Goal: Obtain resource: Download file/media

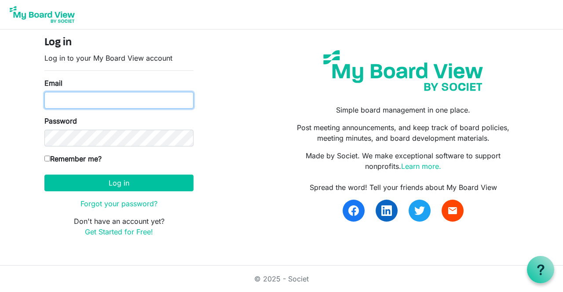
click at [56, 100] on input "Email" at bounding box center [118, 100] width 149 height 17
type input "jlchongo@yahoo.com"
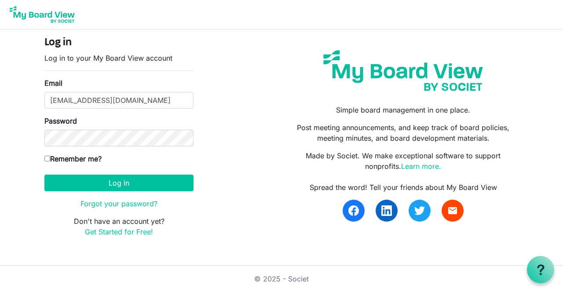
click at [44, 175] on button "Log in" at bounding box center [118, 183] width 149 height 17
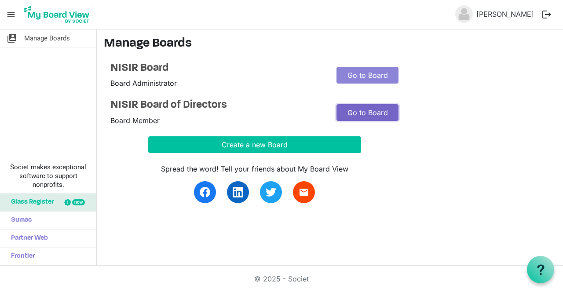
click at [386, 120] on link "Go to Board" at bounding box center [368, 112] width 62 height 17
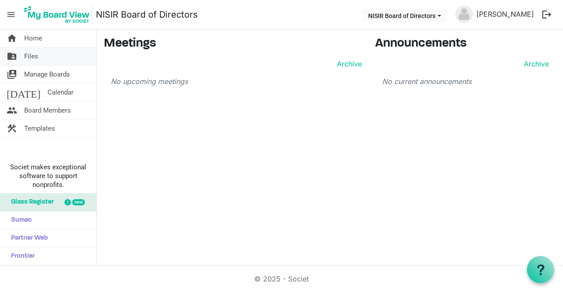
click at [36, 60] on span "Files" at bounding box center [31, 57] width 14 height 18
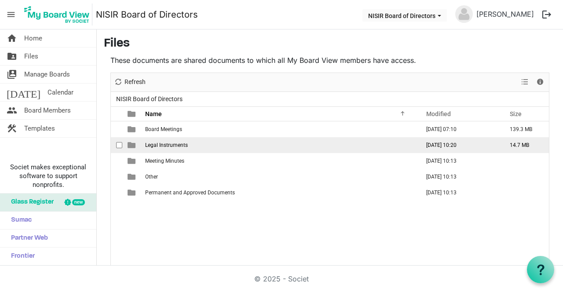
click at [159, 139] on td "Legal Instruments" at bounding box center [280, 145] width 275 height 16
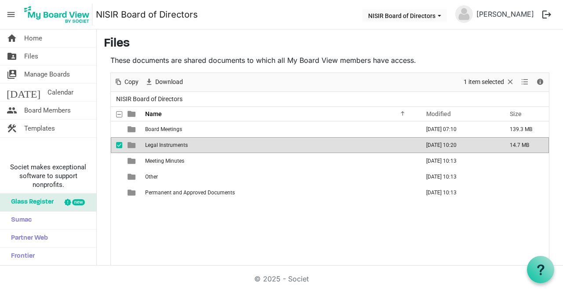
click at [119, 147] on span "checkbox" at bounding box center [119, 145] width 6 height 6
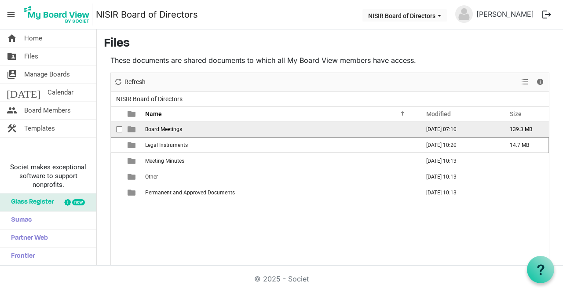
click at [166, 133] on td "Board Meetings" at bounding box center [280, 129] width 275 height 16
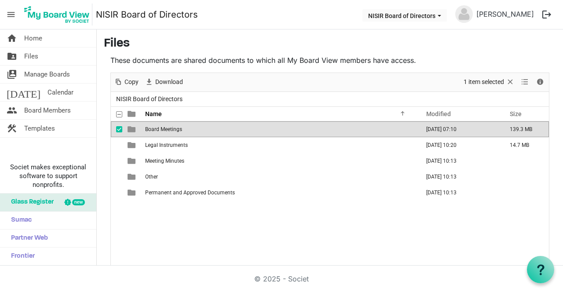
click at [151, 135] on td "Board Meetings" at bounding box center [280, 129] width 275 height 16
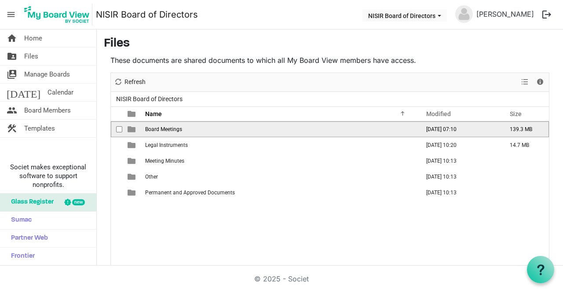
click at [150, 136] on td "Board Meetings" at bounding box center [280, 129] width 275 height 16
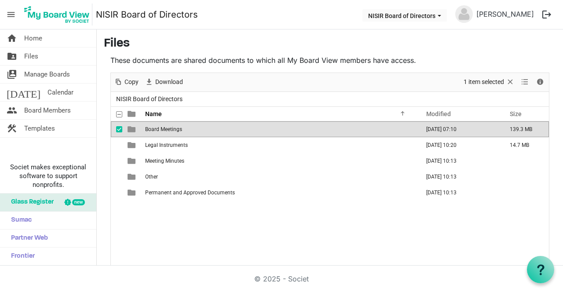
click at [400, 130] on td "Board Meetings" at bounding box center [280, 129] width 275 height 16
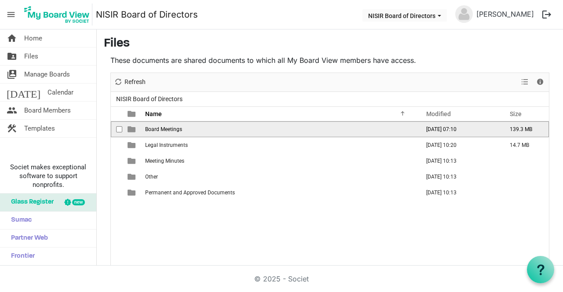
click at [250, 132] on td "Board Meetings" at bounding box center [280, 129] width 275 height 16
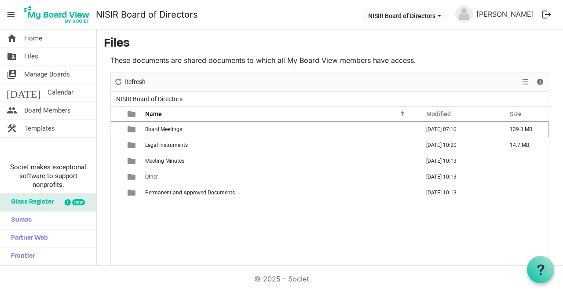
click at [0, 0] on div at bounding box center [0, 0] width 0 height 0
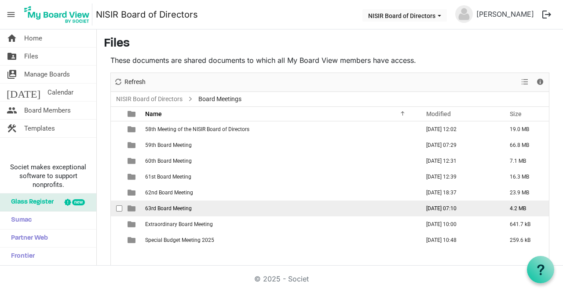
click at [167, 208] on span "63rd Board Meeting" at bounding box center [168, 209] width 47 height 6
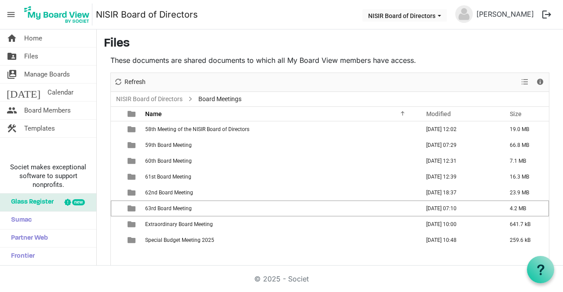
click at [0, 0] on div at bounding box center [0, 0] width 0 height 0
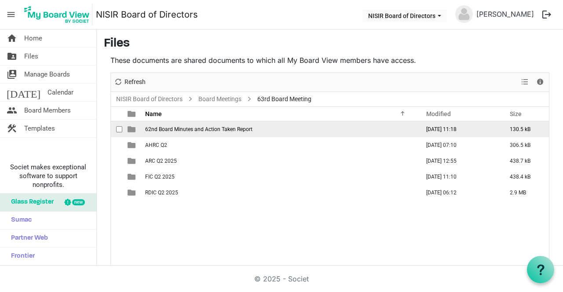
click at [183, 129] on span "62nd Board Minutes and Action Taken Report" at bounding box center [198, 129] width 107 height 6
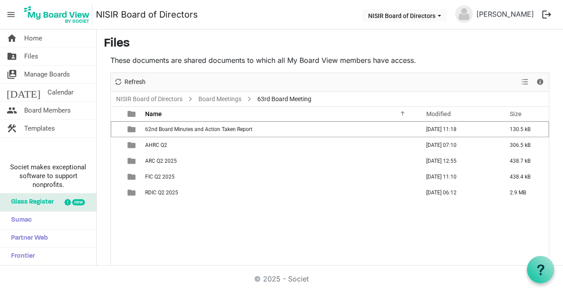
click at [0, 0] on div at bounding box center [0, 0] width 0 height 0
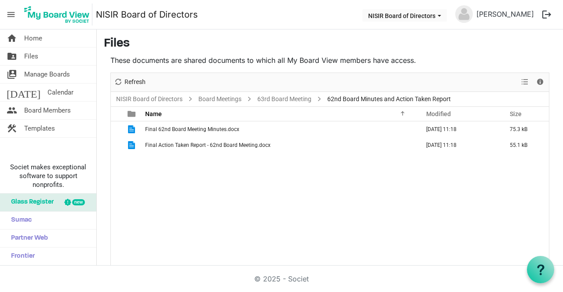
click at [190, 79] on div "New folder Upload Cut Copy Paste Delete Download Rename Sort by Refresh 1 item …" at bounding box center [330, 82] width 438 height 19
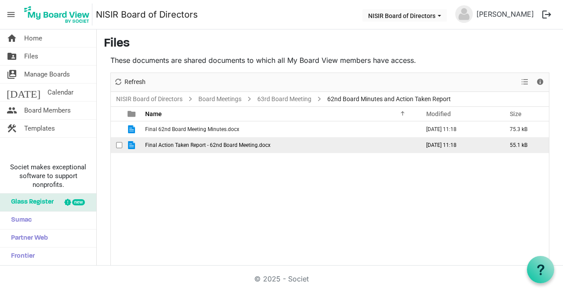
click at [175, 137] on td "Final Action Taken Report - 62nd Board Meeting.docx" at bounding box center [280, 145] width 275 height 16
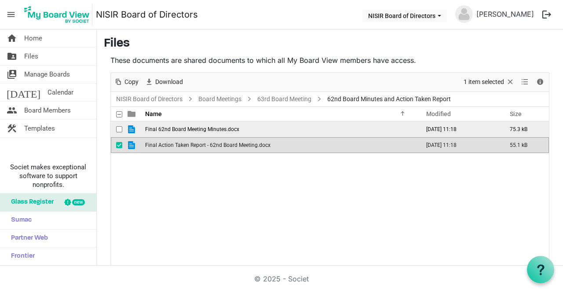
click at [169, 131] on span "Final 62nd Board Meeting Minutes.docx" at bounding box center [192, 129] width 94 height 6
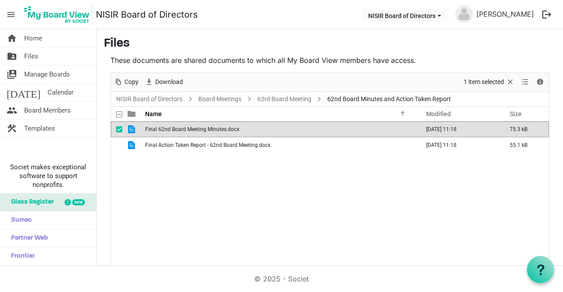
click at [169, 131] on span "Final 62nd Board Meeting Minutes.docx" at bounding box center [192, 129] width 94 height 6
click at [263, 40] on h3 "Files" at bounding box center [330, 44] width 452 height 15
click at [162, 130] on span "Final 62nd Board Meeting Minutes.docx" at bounding box center [192, 129] width 94 height 6
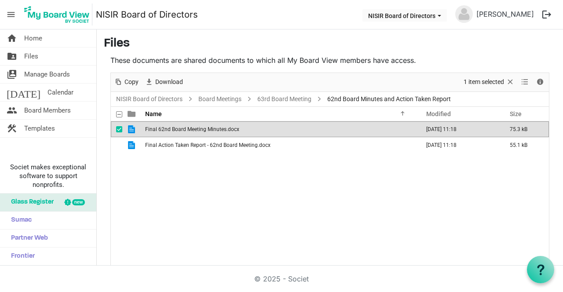
click at [162, 130] on span "Final 62nd Board Meeting Minutes.docx" at bounding box center [192, 129] width 94 height 6
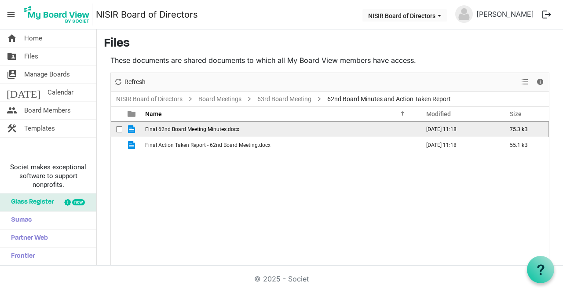
click at [162, 130] on span "Final 62nd Board Meeting Minutes.docx" at bounding box center [192, 129] width 94 height 6
click at [332, 198] on div "Final 62nd Board Meeting Minutes.docx September 16, 2025 11:18 75.3 kB Final Ac…" at bounding box center [330, 195] width 438 height 149
click at [229, 132] on td "Final 62nd Board Meeting Minutes.docx" at bounding box center [280, 129] width 275 height 16
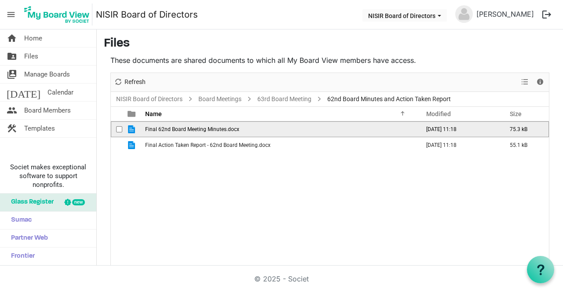
click at [229, 132] on td "Final 62nd Board Meeting Minutes.docx" at bounding box center [280, 129] width 275 height 16
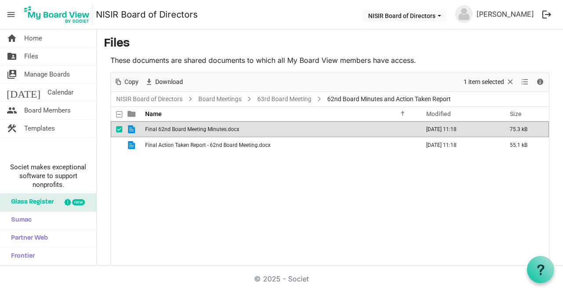
click at [229, 132] on td "Final 62nd Board Meeting Minutes.docx" at bounding box center [280, 129] width 275 height 16
click at [229, 160] on div "Final 62nd Board Meeting Minutes.docx September 16, 2025 11:18 75.3 kB Final Ac…" at bounding box center [330, 195] width 438 height 149
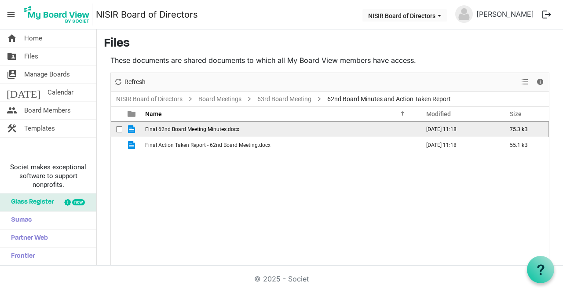
click at [328, 162] on div "Final 62nd Board Meeting Minutes.docx September 16, 2025 11:18 75.3 kB Final Ac…" at bounding box center [330, 195] width 438 height 149
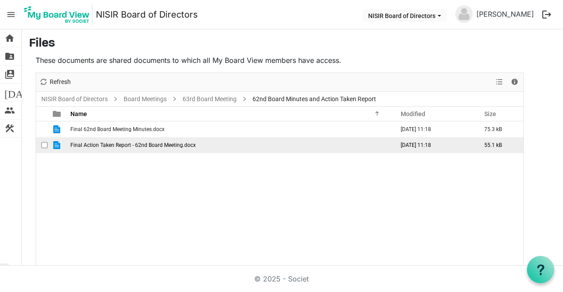
click at [101, 150] on td "Final Action Taken Report - 62nd Board Meeting.docx" at bounding box center [230, 145] width 324 height 16
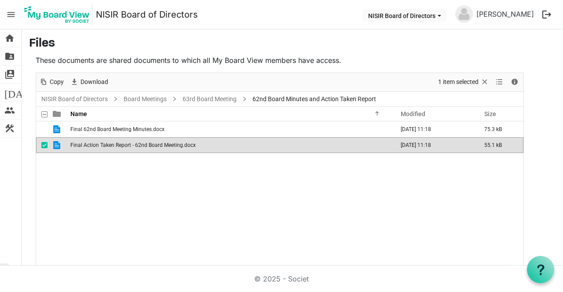
click at [87, 144] on span "Final Action Taken Report - 62nd Board Meeting.docx" at bounding box center [132, 145] width 125 height 6
click at [88, 147] on span "Final Action Taken Report - 62nd Board Meeting.docx" at bounding box center [132, 145] width 125 height 6
click at [151, 99] on link "Board Meetings" at bounding box center [145, 99] width 47 height 11
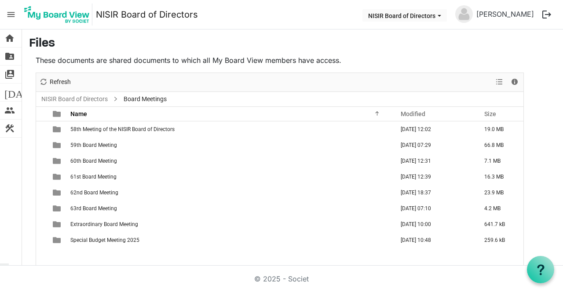
click at [97, 208] on span "63rd Board Meeting" at bounding box center [93, 209] width 47 height 6
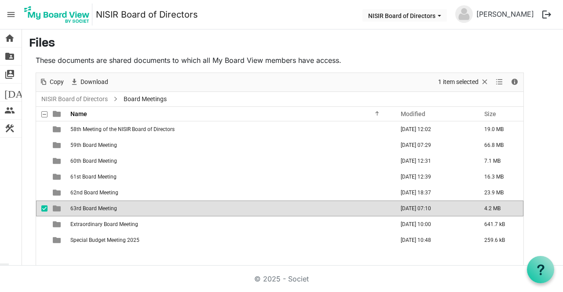
click at [103, 210] on span "63rd Board Meeting" at bounding box center [93, 209] width 47 height 6
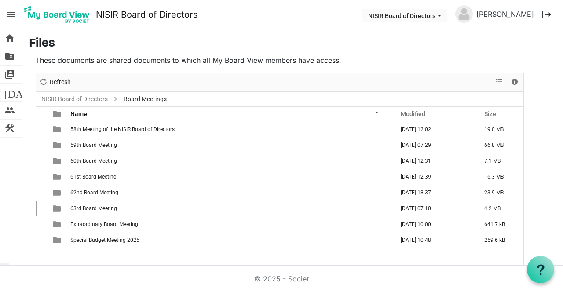
click at [106, 214] on td "63rd Board Meeting" at bounding box center [230, 209] width 324 height 16
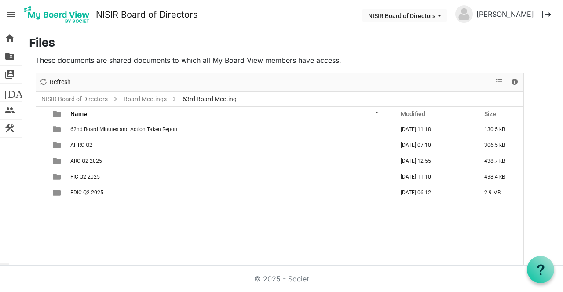
click at [90, 172] on td "FIC Q2 2025" at bounding box center [230, 177] width 324 height 16
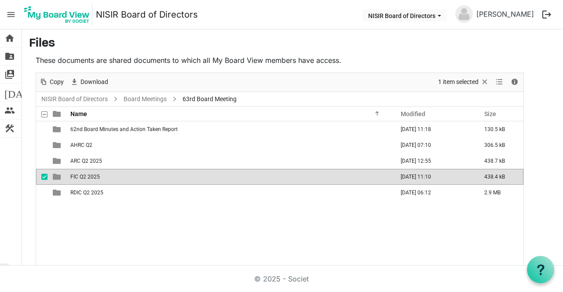
click at [77, 165] on td "ARC Q2 2025" at bounding box center [230, 161] width 324 height 16
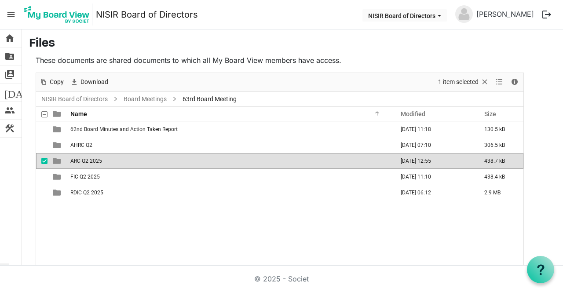
click at [77, 165] on td "ARC Q2 2025" at bounding box center [230, 161] width 324 height 16
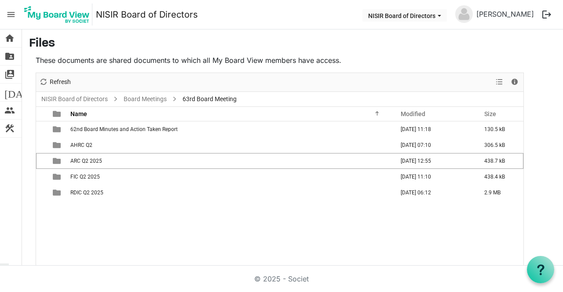
click at [77, 165] on td "ARC Q2 2025" at bounding box center [230, 161] width 324 height 16
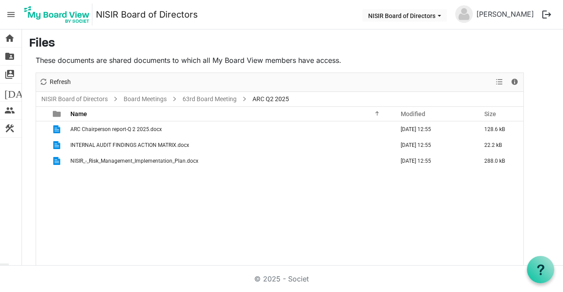
click at [129, 146] on span "INTERNAL AUDIT FINDINGS ACTION MATRIX.docx" at bounding box center [129, 145] width 119 height 6
click at [127, 150] on td "INTERNAL AUDIT FINDINGS ACTION MATRIX.docx" at bounding box center [230, 145] width 324 height 16
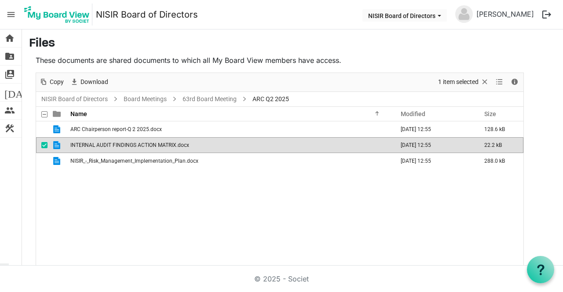
click at [123, 148] on td "INTERNAL AUDIT FINDINGS ACTION MATRIX.docx" at bounding box center [230, 145] width 324 height 16
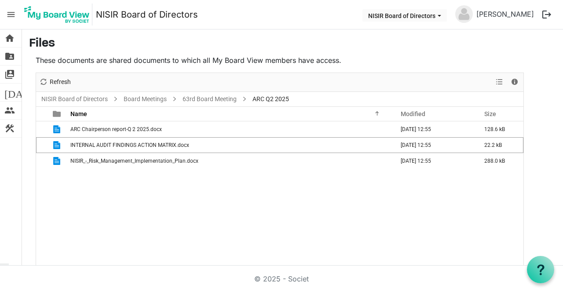
click at [121, 150] on td "INTERNAL AUDIT FINDINGS ACTION MATRIX.docx" at bounding box center [230, 145] width 324 height 16
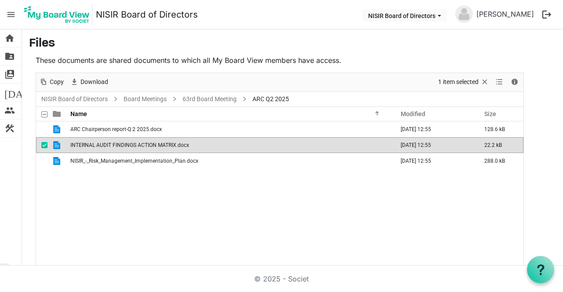
click at [164, 168] on td "NISIR_-_Risk_Management_Implementation_Plan.docx" at bounding box center [230, 161] width 324 height 16
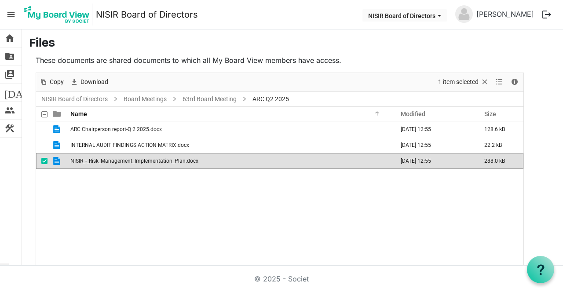
click at [145, 165] on td "NISIR_-_Risk_Management_Implementation_Plan.docx" at bounding box center [230, 161] width 324 height 16
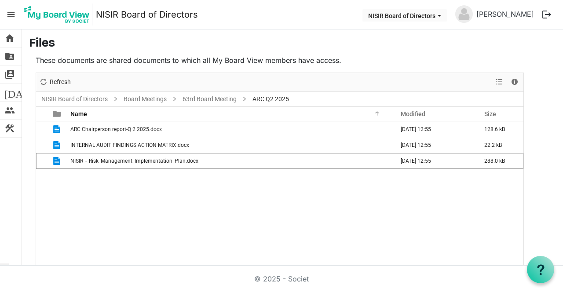
click at [145, 165] on td "NISIR_-_Risk_Management_Implementation_Plan.docx" at bounding box center [230, 161] width 324 height 16
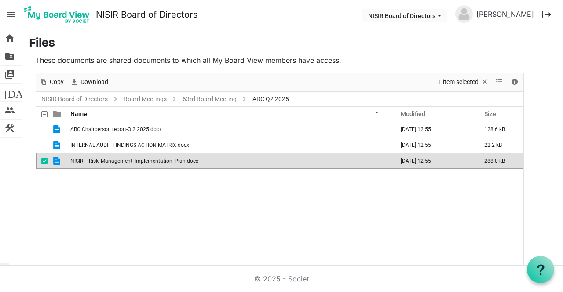
click at [144, 165] on td "NISIR_-_Risk_Management_Implementation_Plan.docx" at bounding box center [230, 161] width 324 height 16
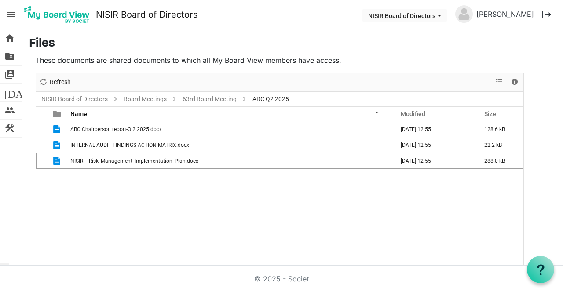
click at [115, 165] on td "NISIR_-_Risk_Management_Implementation_Plan.docx" at bounding box center [230, 161] width 324 height 16
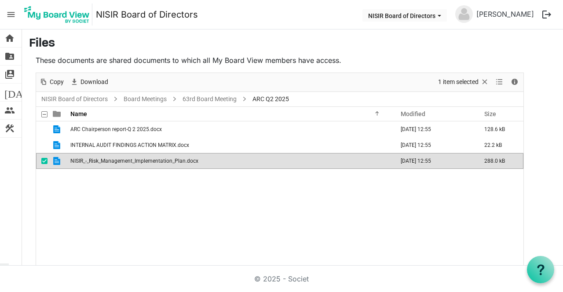
click at [159, 164] on td "NISIR_-_Risk_Management_Implementation_Plan.docx" at bounding box center [230, 161] width 324 height 16
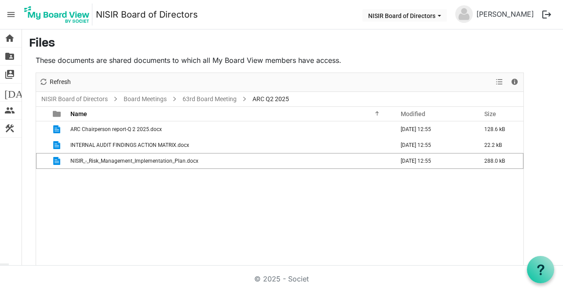
click at [160, 168] on td "NISIR_-_Risk_Management_Implementation_Plan.docx" at bounding box center [230, 161] width 324 height 16
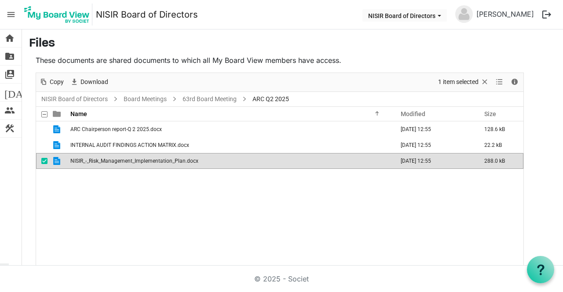
click at [164, 162] on span "NISIR_-_Risk_Management_Implementation_Plan.docx" at bounding box center [134, 161] width 128 height 6
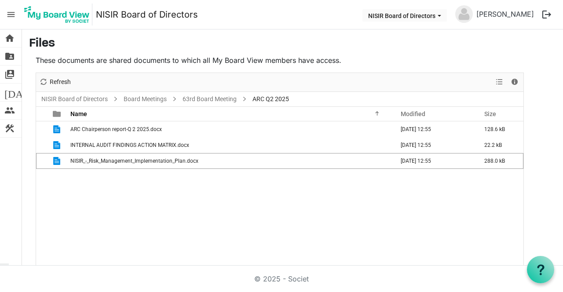
click at [135, 37] on h3 "Files" at bounding box center [292, 44] width 527 height 15
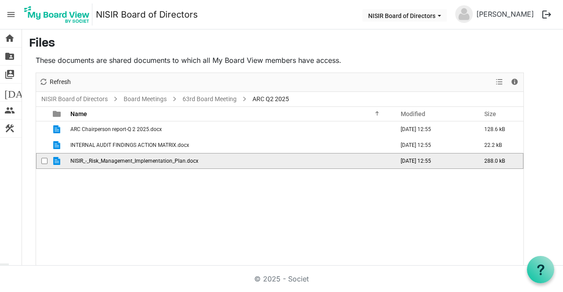
click at [103, 158] on span "NISIR_-_Risk_Management_Implementation_Plan.docx" at bounding box center [134, 161] width 128 height 6
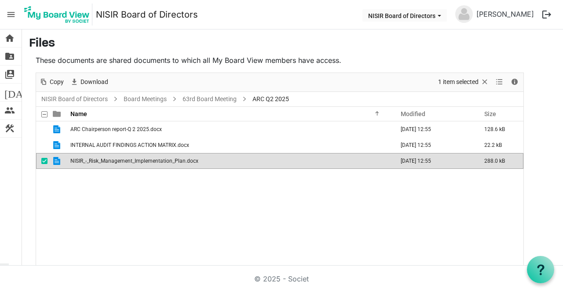
click at [125, 162] on span "NISIR_-_Risk_Management_Implementation_Plan.docx" at bounding box center [134, 161] width 128 height 6
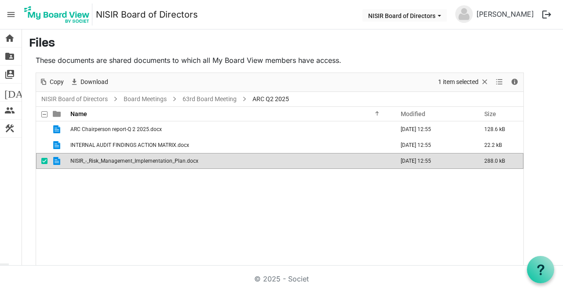
click at [125, 162] on span "NISIR_-_Risk_Management_Implementation_Plan.docx" at bounding box center [134, 161] width 128 height 6
click at [180, 165] on td "NISIR_-_Risk_Management_Implementation_Plan.docx" at bounding box center [230, 161] width 324 height 16
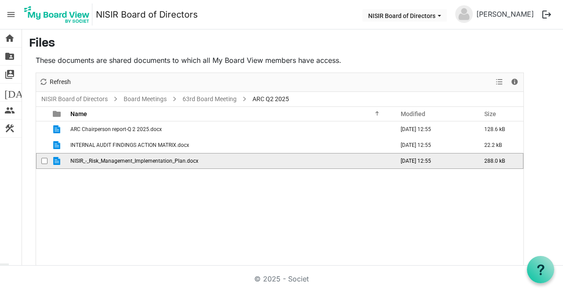
click at [172, 163] on span "NISIR_-_Risk_Management_Implementation_Plan.docx" at bounding box center [134, 161] width 128 height 6
click at [168, 165] on td "NISIR_-_Risk_Management_Implementation_Plan.docx" at bounding box center [230, 161] width 324 height 16
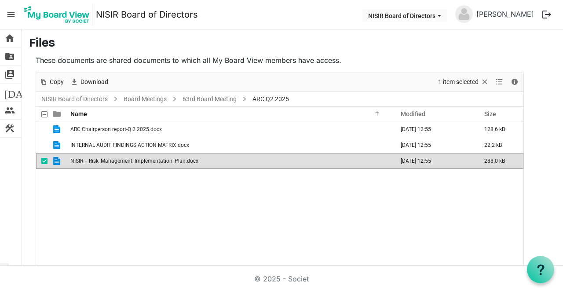
click at [190, 159] on span "NISIR_-_Risk_Management_Implementation_Plan.docx" at bounding box center [134, 161] width 128 height 6
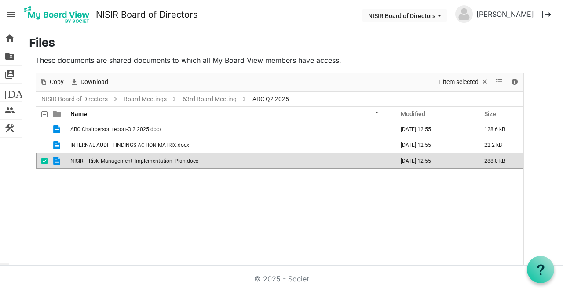
click at [190, 159] on span "NISIR_-_Risk_Management_Implementation_Plan.docx" at bounding box center [134, 161] width 128 height 6
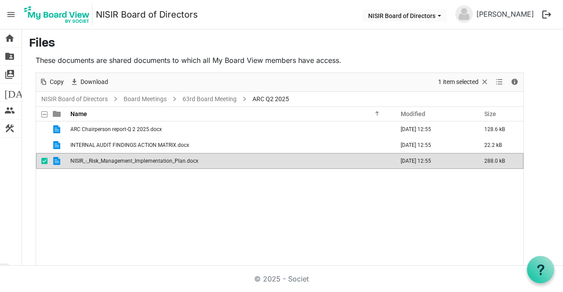
click at [190, 159] on span "NISIR_-_Risk_Management_Implementation_Plan.docx" at bounding box center [134, 161] width 128 height 6
click at [103, 162] on span "NISIR_-_Risk_Management_Implementation_Plan.docx" at bounding box center [134, 161] width 128 height 6
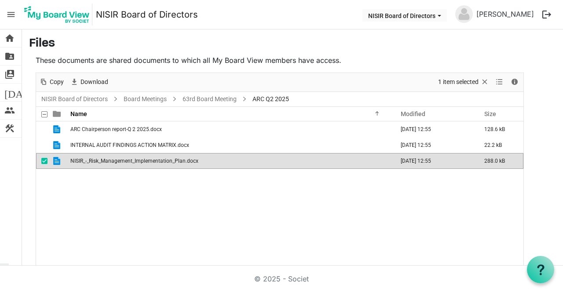
click at [103, 162] on span "NISIR_-_Risk_Management_Implementation_Plan.docx" at bounding box center [134, 161] width 128 height 6
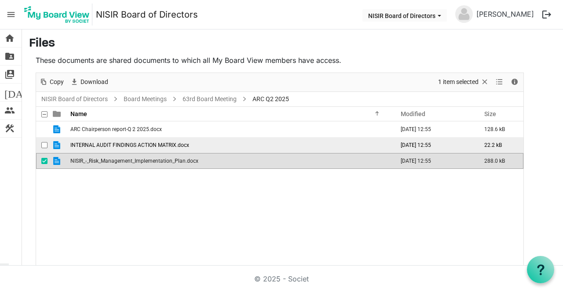
click at [103, 146] on span "INTERNAL AUDIT FINDINGS ACTION MATRIX.docx" at bounding box center [129, 145] width 119 height 6
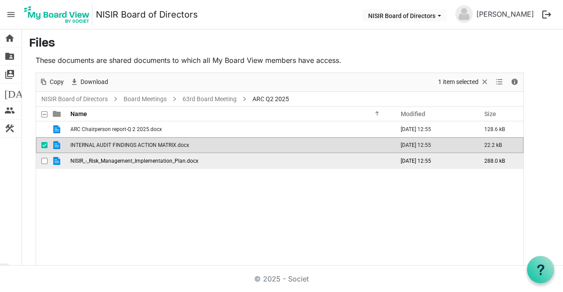
click at [100, 164] on td "NISIR_-_Risk_Management_Implementation_Plan.docx" at bounding box center [230, 161] width 324 height 16
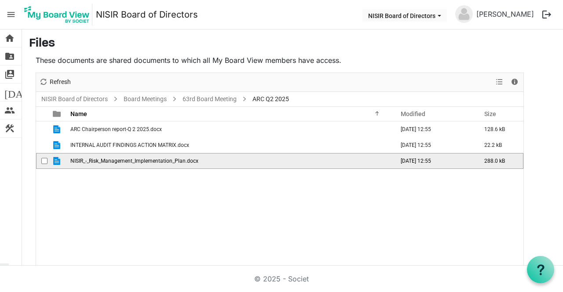
click at [100, 164] on td "NISIR_-_Risk_Management_Implementation_Plan.docx" at bounding box center [230, 161] width 324 height 16
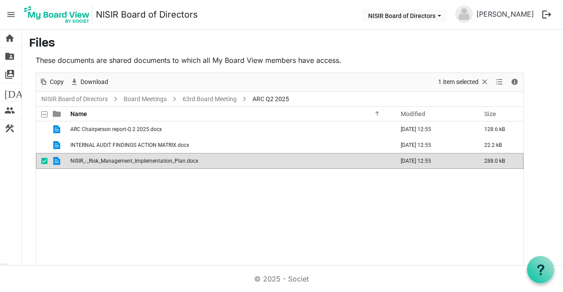
click at [134, 166] on td "NISIR_-_Risk_Management_Implementation_Plan.docx" at bounding box center [230, 161] width 324 height 16
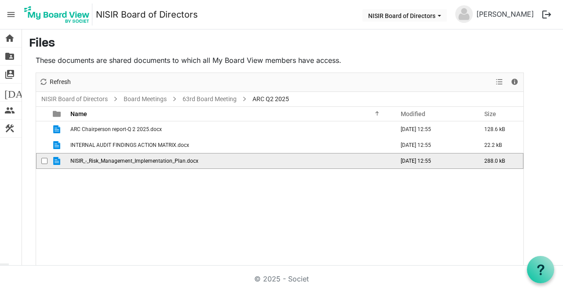
click at [136, 167] on td "NISIR_-_Risk_Management_Implementation_Plan.docx" at bounding box center [230, 161] width 324 height 16
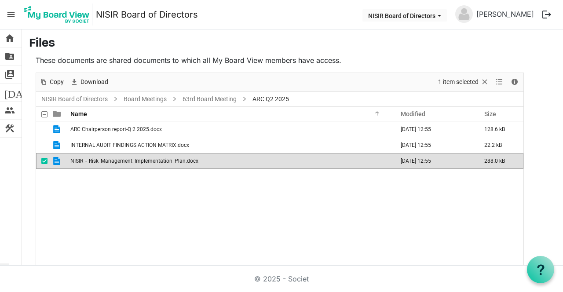
click at [119, 166] on td "NISIR_-_Risk_Management_Implementation_Plan.docx" at bounding box center [230, 161] width 324 height 16
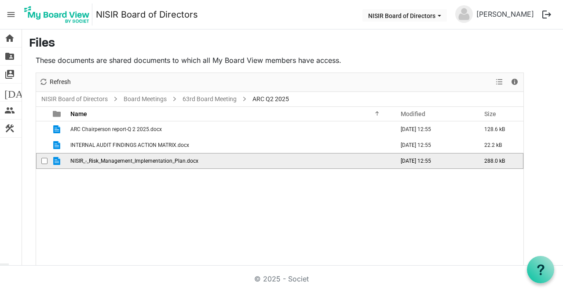
click at [150, 162] on span "NISIR_-_Risk_Management_Implementation_Plan.docx" at bounding box center [134, 161] width 128 height 6
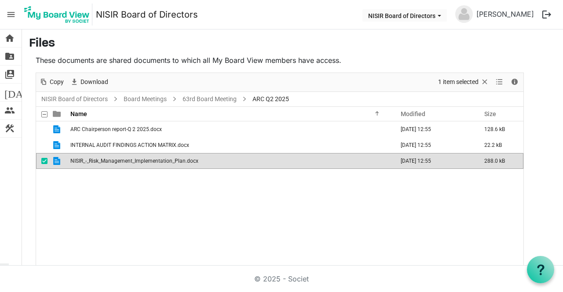
click at [155, 163] on td "NISIR_-_Risk_Management_Implementation_Plan.docx" at bounding box center [230, 161] width 324 height 16
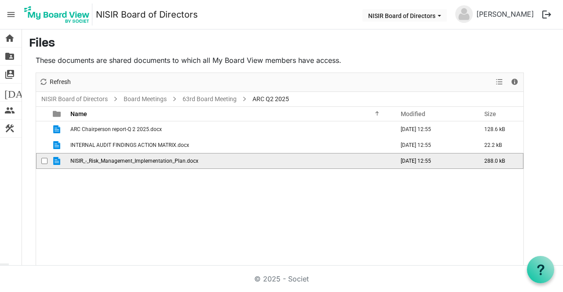
click at [153, 165] on td "NISIR_-_Risk_Management_Implementation_Plan.docx" at bounding box center [230, 161] width 324 height 16
click at [156, 162] on span "NISIR_-_Risk_Management_Implementation_Plan.docx" at bounding box center [134, 161] width 128 height 6
click at [504, 162] on td "288.0 kB" at bounding box center [499, 161] width 48 height 16
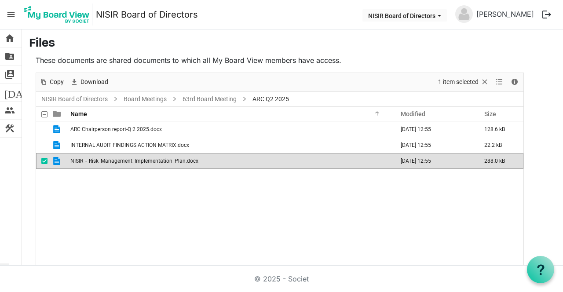
click at [501, 161] on td "288.0 kB" at bounding box center [499, 161] width 48 height 16
click at [498, 163] on td "288.0 kB" at bounding box center [499, 161] width 48 height 16
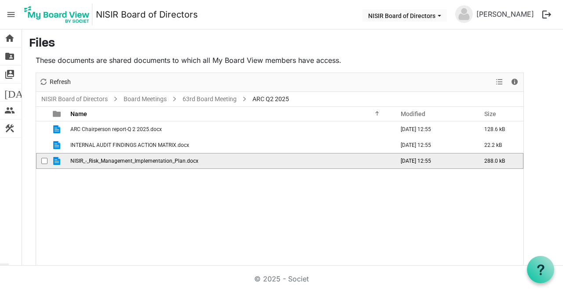
click at [138, 166] on td "NISIR_-_Risk_Management_Implementation_Plan.docx" at bounding box center [230, 161] width 324 height 16
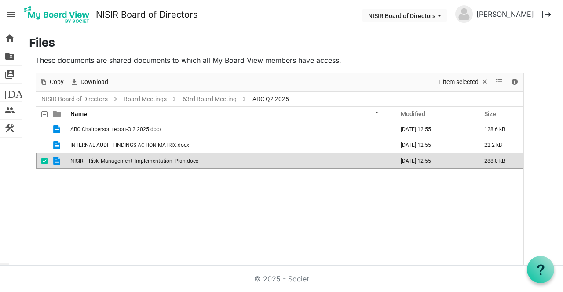
click at [144, 165] on td "NISIR_-_Risk_Management_Implementation_Plan.docx" at bounding box center [230, 161] width 324 height 16
click at [186, 158] on span "NISIR_-_Risk_Management_Implementation_Plan.docx" at bounding box center [134, 161] width 128 height 6
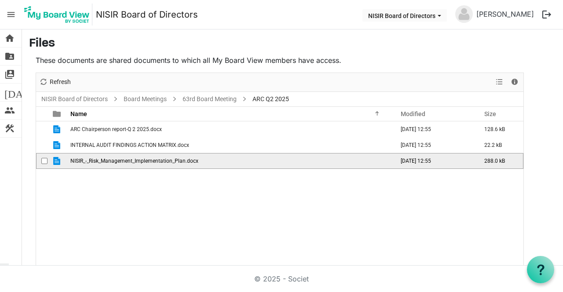
click at [180, 158] on span "NISIR_-_Risk_Management_Implementation_Plan.docx" at bounding box center [134, 161] width 128 height 6
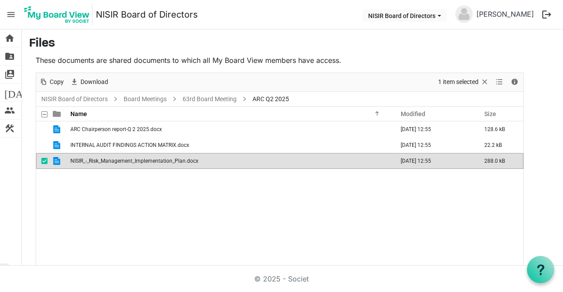
click at [169, 162] on span "NISIR_-_Risk_Management_Implementation_Plan.docx" at bounding box center [134, 161] width 128 height 6
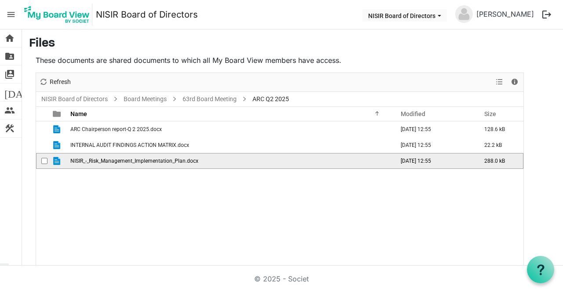
click at [169, 161] on span "NISIR_-_Risk_Management_Implementation_Plan.docx" at bounding box center [134, 161] width 128 height 6
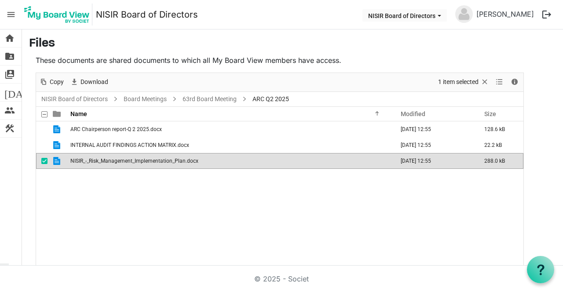
click at [141, 162] on span "NISIR_-_Risk_Management_Implementation_Plan.docx" at bounding box center [134, 161] width 128 height 6
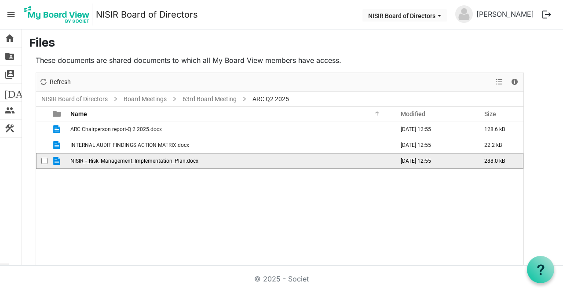
click at [141, 162] on span "NISIR_-_Risk_Management_Implementation_Plan.docx" at bounding box center [134, 161] width 128 height 6
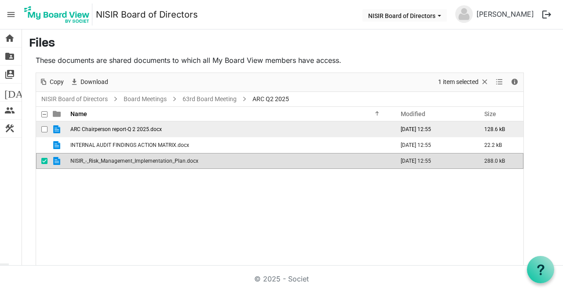
click at [136, 132] on td "ARC Chairperson report-Q 2 2025.docx" at bounding box center [230, 129] width 324 height 16
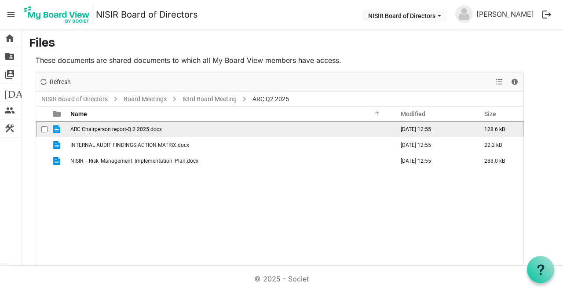
click at [136, 132] on td "ARC Chairperson report-Q 2 2025.docx" at bounding box center [230, 129] width 324 height 16
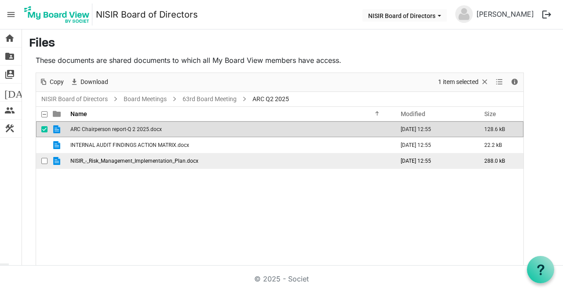
click at [165, 162] on span "NISIR_-_Risk_Management_Implementation_Plan.docx" at bounding box center [134, 161] width 128 height 6
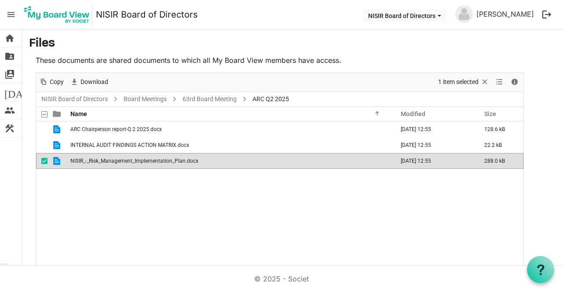
click at [164, 163] on span "NISIR_-_Risk_Management_Implementation_Plan.docx" at bounding box center [134, 161] width 128 height 6
click at [166, 165] on td "NISIR_-_Risk_Management_Implementation_Plan.docx" at bounding box center [230, 161] width 324 height 16
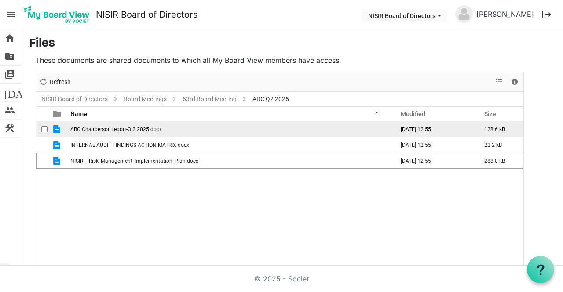
click at [143, 132] on td "ARC Chairperson report-Q 2 2025.docx" at bounding box center [230, 129] width 324 height 16
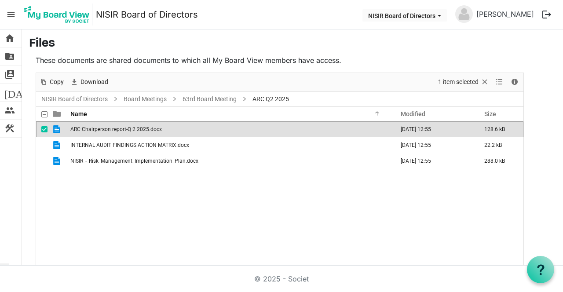
click at [140, 130] on span "ARC Chairperson report-Q 2 2025.docx" at bounding box center [116, 129] width 92 height 6
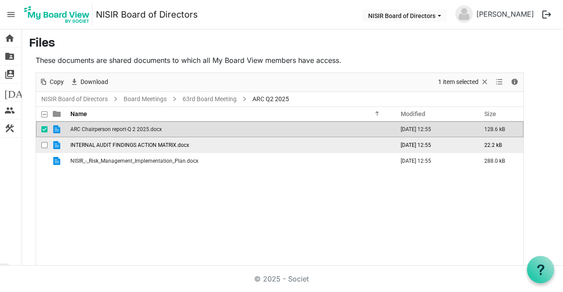
click at [179, 137] on td "INTERNAL AUDIT FINDINGS ACTION MATRIX.docx" at bounding box center [230, 145] width 324 height 16
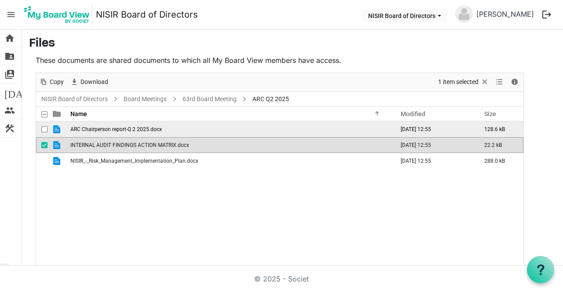
click at [168, 135] on td "ARC Chairperson report-Q 2 2025.docx" at bounding box center [230, 129] width 324 height 16
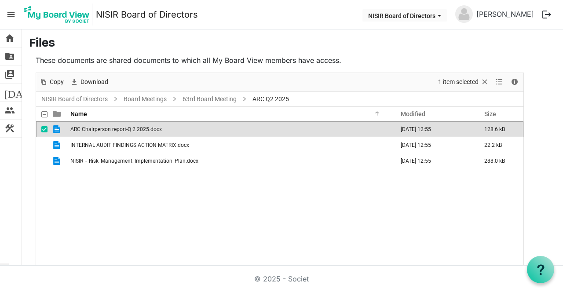
click at [170, 133] on td "ARC Chairperson report-Q 2 2025.docx" at bounding box center [230, 129] width 324 height 16
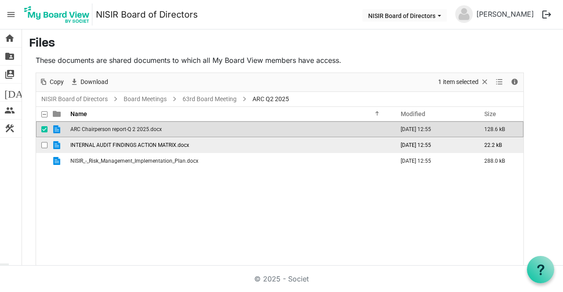
click at [112, 151] on td "INTERNAL AUDIT FINDINGS ACTION MATRIX.docx" at bounding box center [230, 145] width 324 height 16
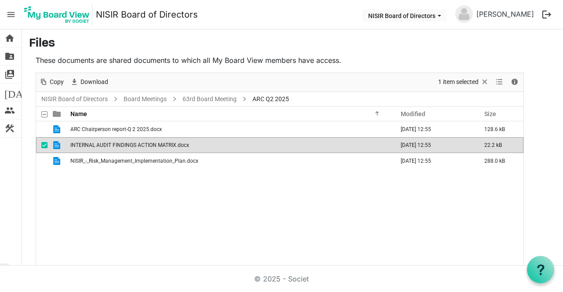
click at [113, 147] on span "INTERNAL AUDIT FINDINGS ACTION MATRIX.docx" at bounding box center [129, 145] width 119 height 6
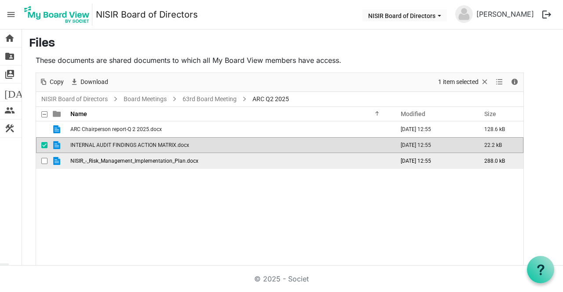
click at [97, 165] on td "NISIR_-_Risk_Management_Implementation_Plan.docx" at bounding box center [230, 161] width 324 height 16
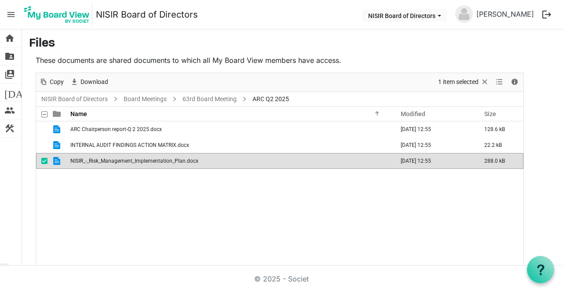
click at [96, 165] on td "NISIR_-_Risk_Management_Implementation_Plan.docx" at bounding box center [230, 161] width 324 height 16
click at [116, 166] on td "NISIR_-_Risk_Management_Implementation_Plan.docx" at bounding box center [230, 161] width 324 height 16
click at [120, 166] on td "NISIR_-_Risk_Management_Implementation_Plan.docx" at bounding box center [230, 161] width 324 height 16
click at [122, 165] on td "NISIR_-_Risk_Management_Implementation_Plan.docx" at bounding box center [230, 161] width 324 height 16
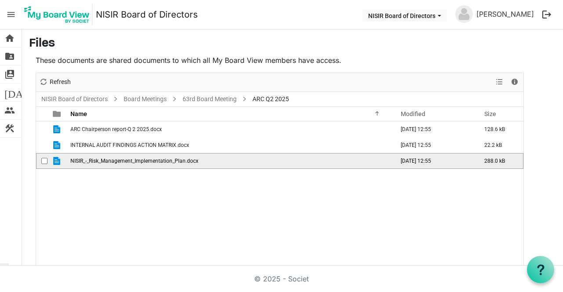
click at [123, 163] on span "NISIR_-_Risk_Management_Implementation_Plan.docx" at bounding box center [134, 161] width 128 height 6
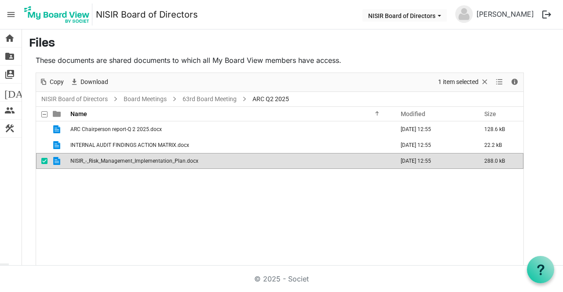
click at [129, 166] on td "NISIR_-_Risk_Management_Implementation_Plan.docx" at bounding box center [230, 161] width 324 height 16
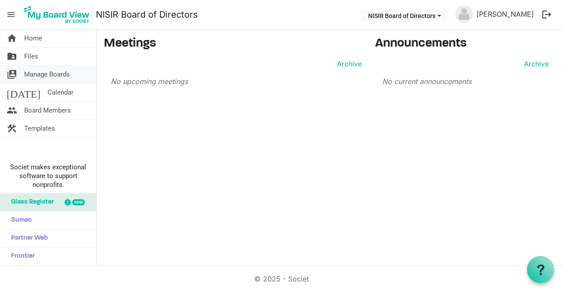
click at [33, 66] on span "Manage Boards" at bounding box center [47, 75] width 46 height 18
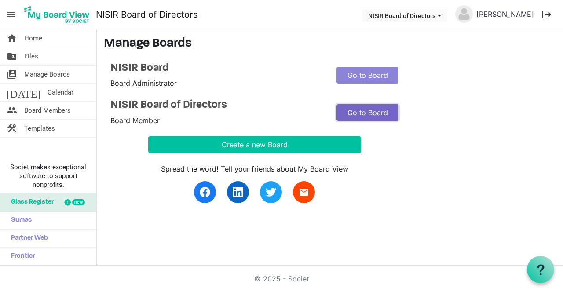
click at [370, 119] on link "Go to Board" at bounding box center [368, 112] width 62 height 17
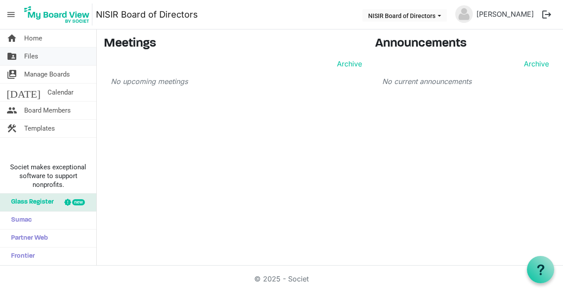
click at [42, 53] on link "folder_shared Files" at bounding box center [48, 57] width 96 height 18
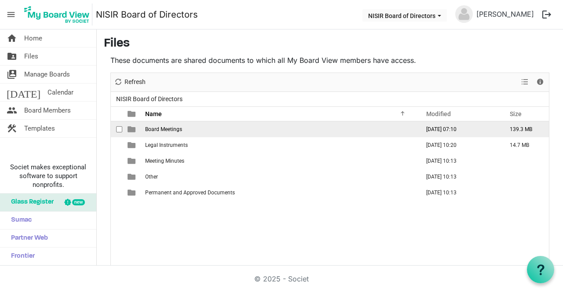
click at [165, 132] on td "Board Meetings" at bounding box center [280, 129] width 275 height 16
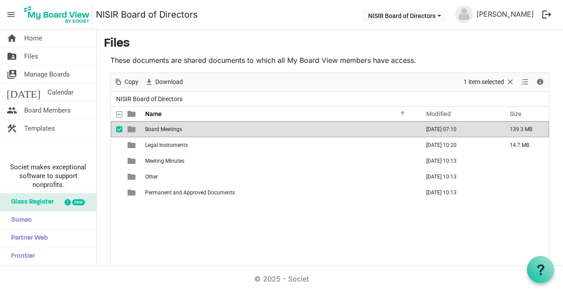
click at [189, 128] on td "Board Meetings" at bounding box center [280, 129] width 275 height 16
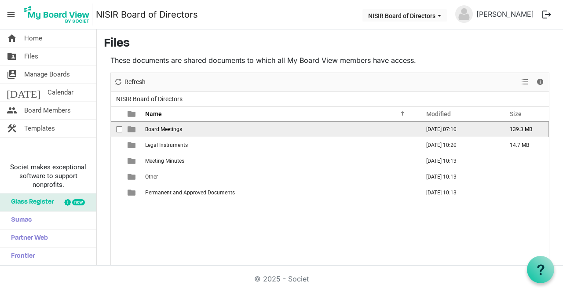
click at [186, 127] on td "Board Meetings" at bounding box center [280, 129] width 275 height 16
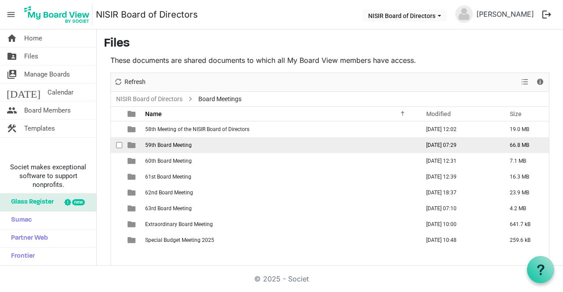
click at [161, 143] on span "59th Board Meeting" at bounding box center [168, 145] width 47 height 6
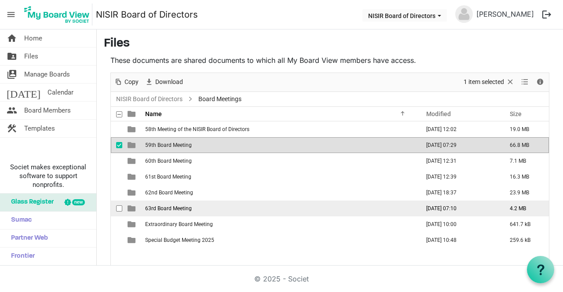
click at [161, 210] on span "63rd Board Meeting" at bounding box center [168, 209] width 47 height 6
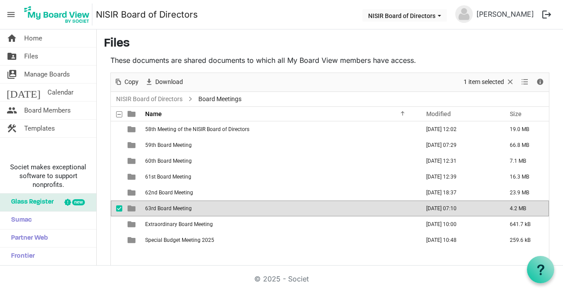
click at [159, 207] on span "63rd Board Meeting" at bounding box center [168, 209] width 47 height 6
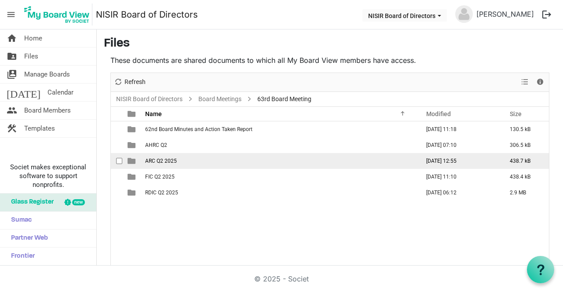
click at [165, 163] on span "ARC Q2 2025" at bounding box center [161, 161] width 32 height 6
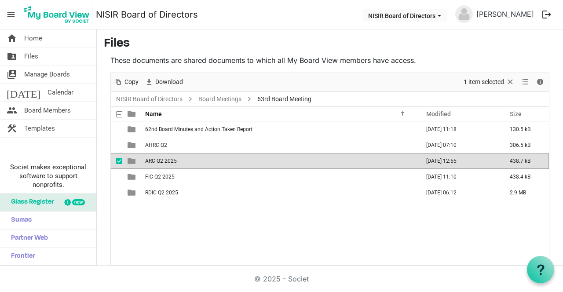
click at [165, 165] on td "ARC Q2 2025" at bounding box center [280, 161] width 275 height 16
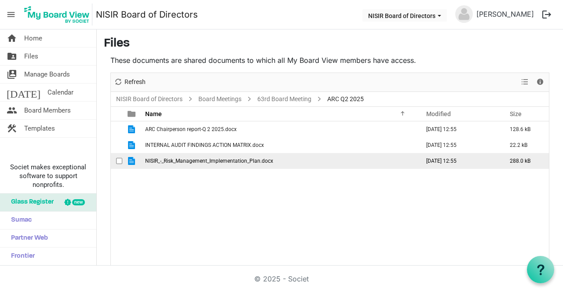
click at [185, 165] on td "NISIR_-_Risk_Management_Implementation_Plan.docx" at bounding box center [280, 161] width 275 height 16
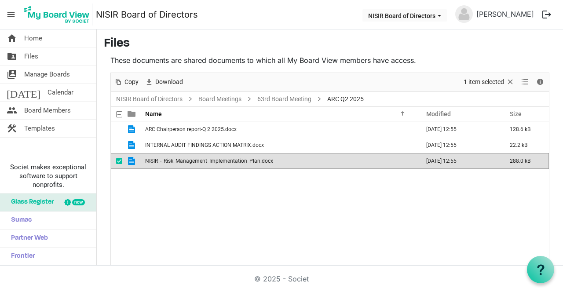
click at [186, 166] on td "NISIR_-_Risk_Management_Implementation_Plan.docx" at bounding box center [280, 161] width 275 height 16
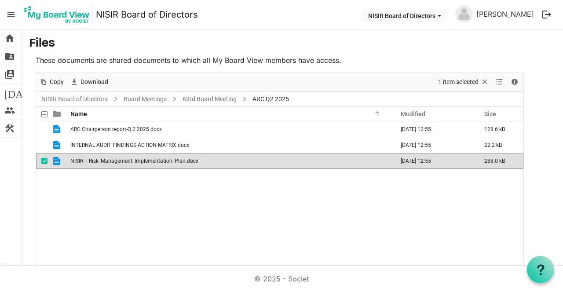
click at [107, 131] on span "ARC Chairperson report-Q 2 2025.docx" at bounding box center [116, 129] width 92 height 6
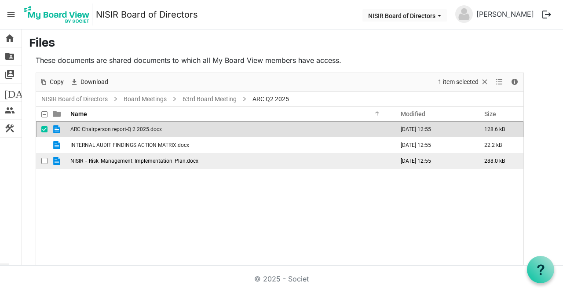
click at [144, 137] on td "INTERNAL AUDIT FINDINGS ACTION MATRIX.docx" at bounding box center [230, 145] width 324 height 16
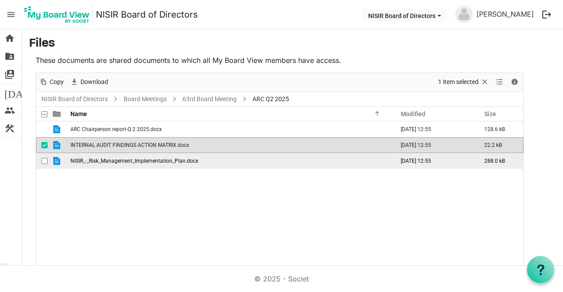
click at [110, 137] on td "INTERNAL AUDIT FINDINGS ACTION MATRIX.docx" at bounding box center [230, 145] width 324 height 16
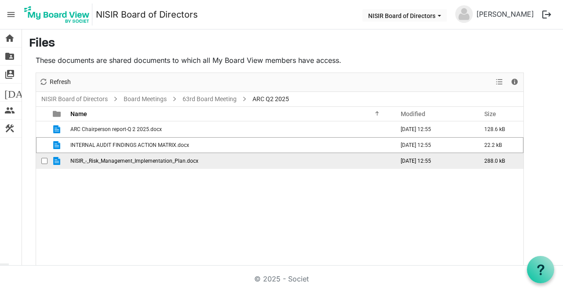
click at [116, 137] on td "INTERNAL AUDIT FINDINGS ACTION MATRIX.docx" at bounding box center [230, 145] width 324 height 16
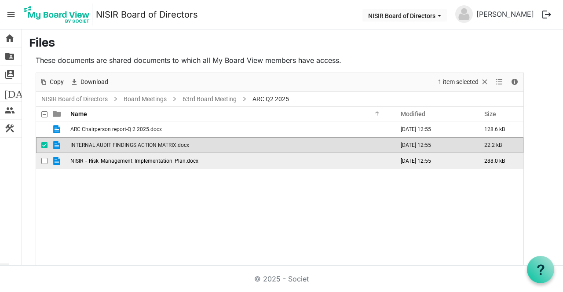
click at [103, 131] on span "ARC Chairperson report-Q 2 2025.docx" at bounding box center [116, 129] width 92 height 6
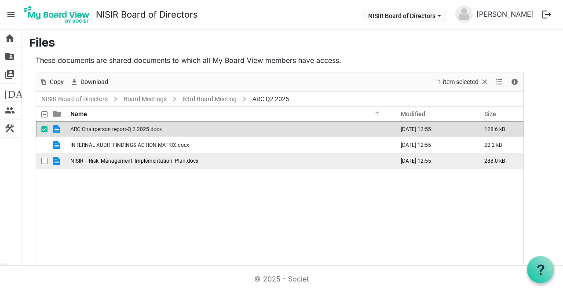
click at [93, 131] on span "ARC Chairperson report-Q 2 2025.docx" at bounding box center [116, 129] width 92 height 6
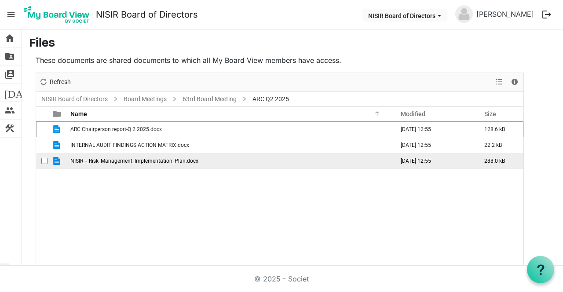
click at [125, 129] on span "ARC Chairperson report-Q 2 2025.docx" at bounding box center [116, 129] width 92 height 6
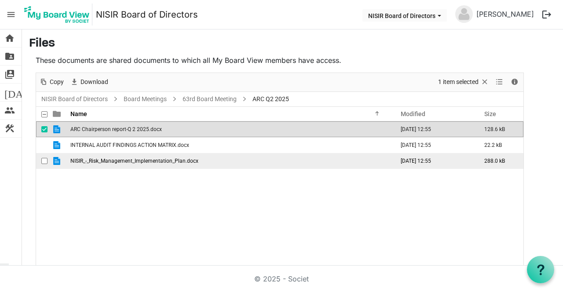
click at [99, 129] on span "ARC Chairperson report-Q 2 2025.docx" at bounding box center [116, 129] width 92 height 6
click at [98, 128] on span "ARC Chairperson report-Q 2 2025.docx" at bounding box center [116, 129] width 92 height 6
click at [115, 134] on td "ARC Chairperson report-Q 2 2025.docx" at bounding box center [230, 129] width 324 height 16
click at [111, 137] on td "INTERNAL AUDIT FINDINGS ACTION MATRIX.docx" at bounding box center [230, 145] width 324 height 16
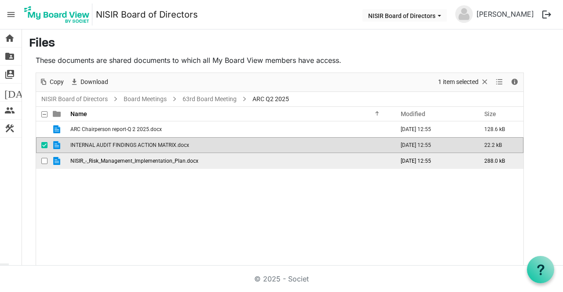
click at [99, 132] on td "ARC Chairperson report-Q 2 2025.docx" at bounding box center [230, 129] width 324 height 16
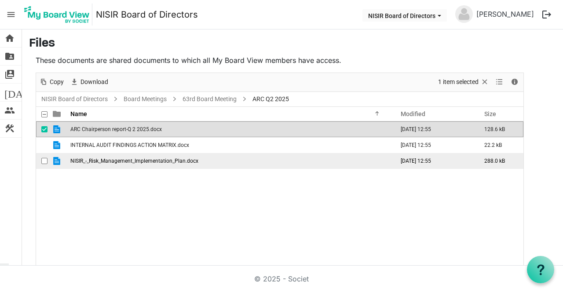
click at [115, 134] on td "ARC Chairperson report-Q 2 2025.docx" at bounding box center [230, 129] width 324 height 16
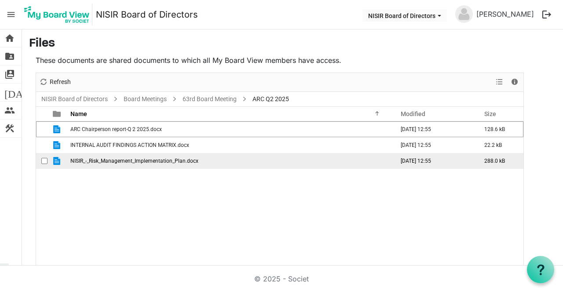
click at [118, 136] on td "ARC Chairperson report-Q 2 2025.docx" at bounding box center [230, 129] width 324 height 16
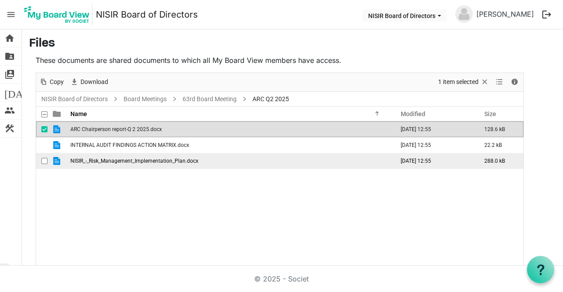
click at [110, 165] on td "NISIR_-_Risk_Management_Implementation_Plan.docx" at bounding box center [230, 161] width 324 height 16
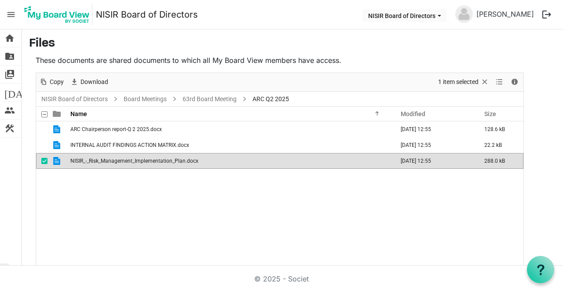
click at [131, 163] on td "NISIR_-_Risk_Management_Implementation_Plan.docx" at bounding box center [230, 161] width 324 height 16
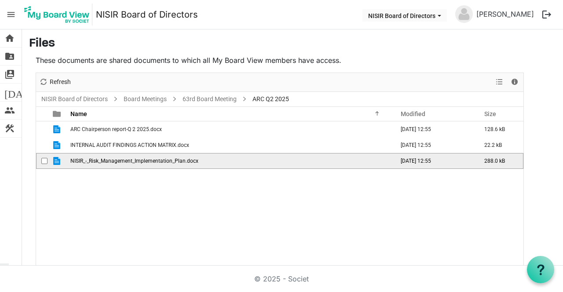
click at [133, 164] on td "NISIR_-_Risk_Management_Implementation_Plan.docx" at bounding box center [230, 161] width 324 height 16
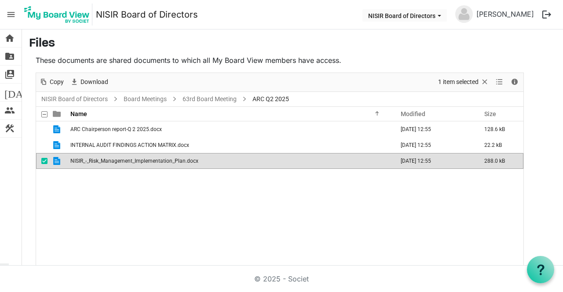
click at [93, 129] on span "ARC Chairperson report-Q 2 2025.docx" at bounding box center [116, 129] width 92 height 6
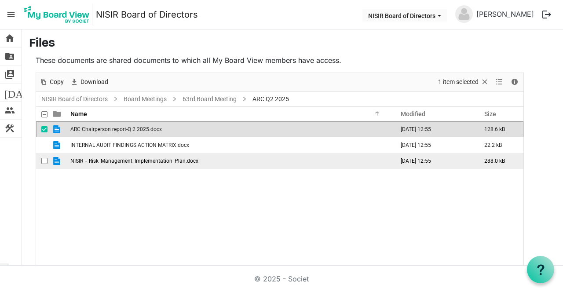
click at [114, 129] on span "ARC Chairperson report-Q 2 2025.docx" at bounding box center [116, 129] width 92 height 6
click at [111, 132] on td "ARC Chairperson report-Q 2 2025.docx" at bounding box center [230, 129] width 324 height 16
